Goal: Task Accomplishment & Management: Manage account settings

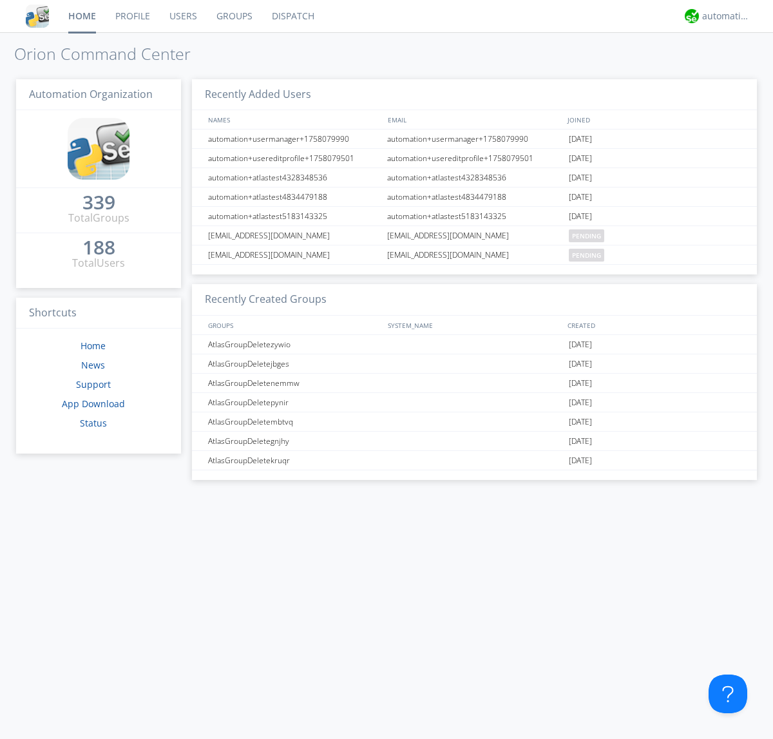
click at [233, 16] on link "Groups" at bounding box center [234, 16] width 55 height 32
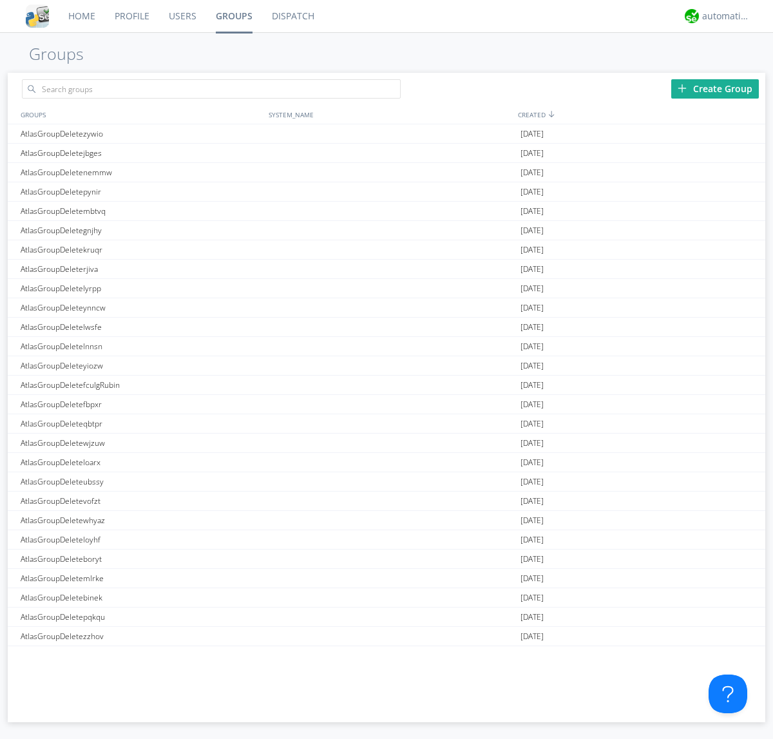
click at [715, 88] on div "Create Group" at bounding box center [716, 88] width 88 height 19
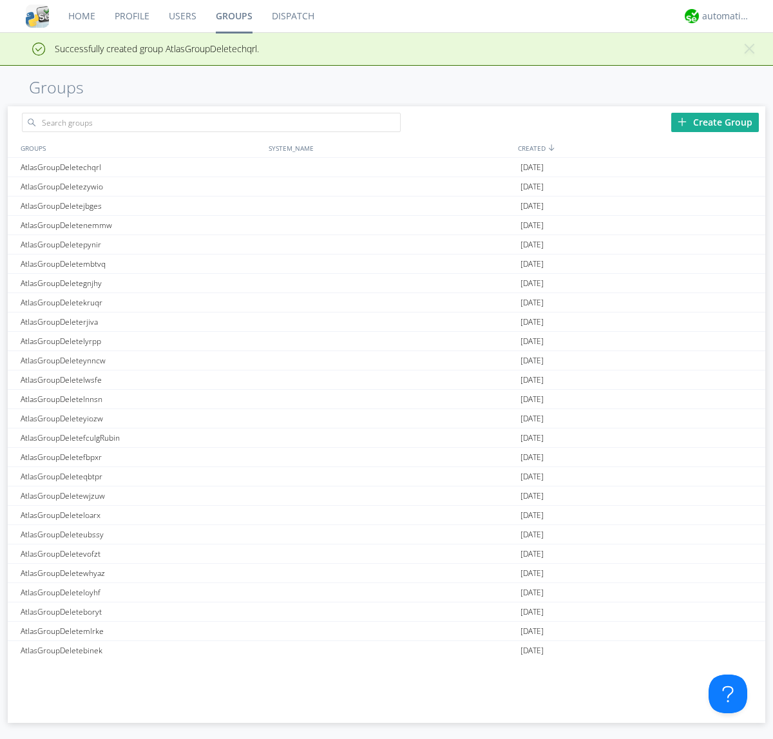
click at [233, 16] on link "Groups" at bounding box center [234, 16] width 56 height 32
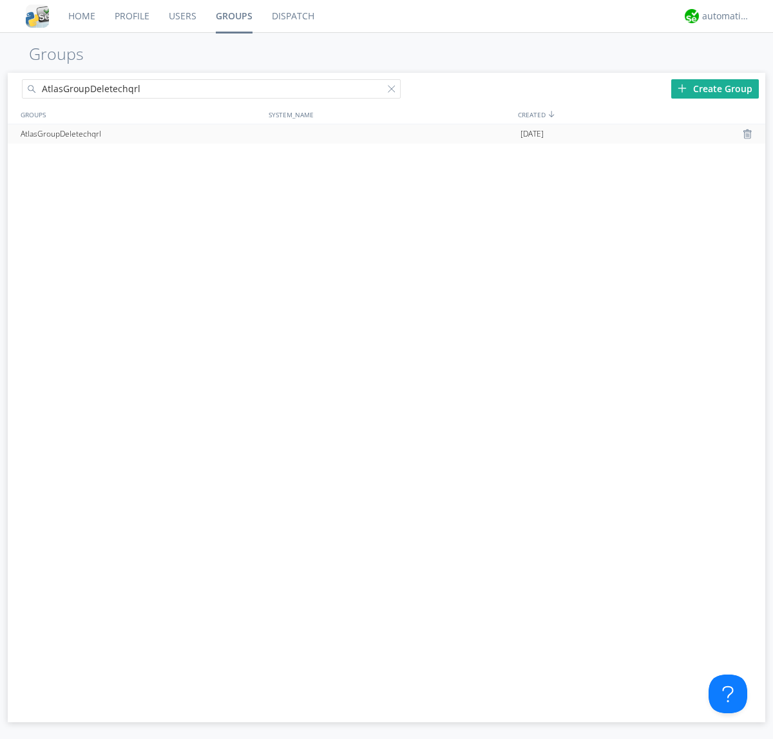
type input "AtlasGroupDeletechqrl"
click at [749, 134] on div at bounding box center [749, 134] width 13 height 10
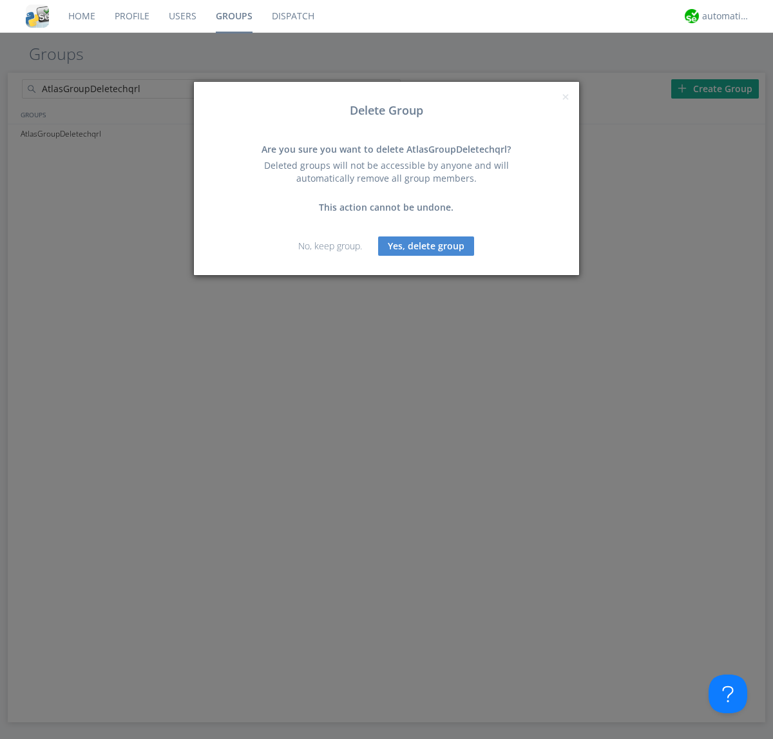
click at [427, 246] on button "Yes, delete group" at bounding box center [426, 246] width 96 height 19
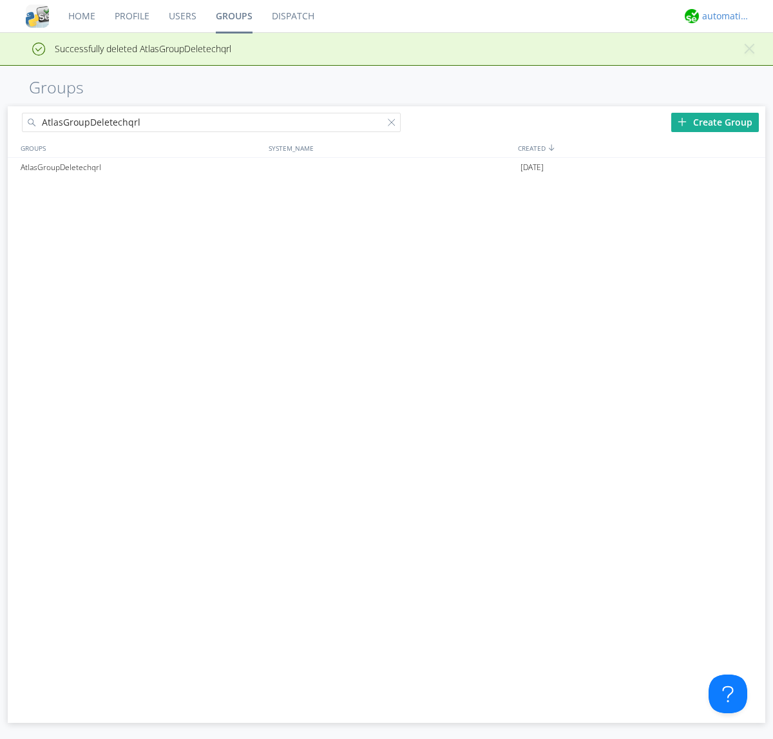
click at [723, 16] on div "automation+atlas" at bounding box center [726, 16] width 48 height 13
